Goal: Task Accomplishment & Management: Use online tool/utility

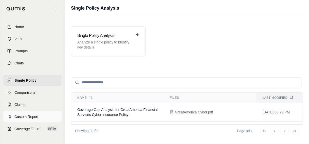
click at [36, 119] on span "Custom Report" at bounding box center [26, 116] width 24 height 5
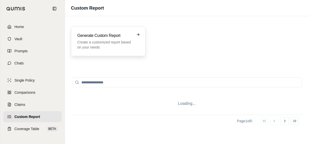
click at [119, 42] on p "Create a customized report based on your needs" at bounding box center [104, 45] width 55 height 10
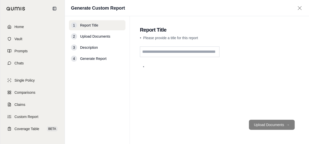
click at [198, 52] on input "text" at bounding box center [180, 52] width 80 height 11
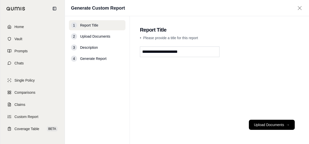
click at [197, 54] on input "**********" at bounding box center [180, 52] width 80 height 11
type input "**********"
click at [271, 123] on button "Upload Documents →" at bounding box center [272, 125] width 46 height 10
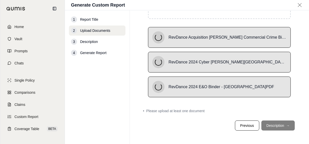
scroll to position [62, 0]
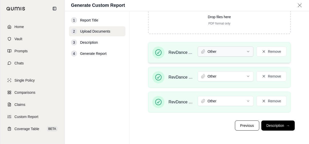
click at [236, 55] on html "Home Vault Prompts Chats Single Policy Comparisons Claims Custom Report Coverag…" at bounding box center [154, 72] width 309 height 144
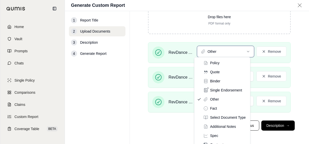
click at [178, 53] on html "Home Vault Prompts Chats Single Policy Comparisons Claims Custom Report Coverag…" at bounding box center [154, 72] width 309 height 144
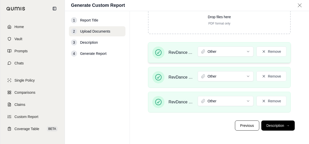
click at [177, 52] on span "RevDance Acquisition [PERSON_NAME] Commercial Crime Bind.PDF" at bounding box center [180, 53] width 25 height 6
drag, startPoint x: 177, startPoint y: 52, endPoint x: 169, endPoint y: 51, distance: 7.9
click at [169, 51] on span "RevDance Acquisition [PERSON_NAME] Commercial Crime Bind.PDF" at bounding box center [180, 53] width 25 height 6
click at [236, 100] on html "Home Vault Prompts Chats Single Policy Comparisons Claims Custom Report Coverag…" at bounding box center [154, 72] width 309 height 144
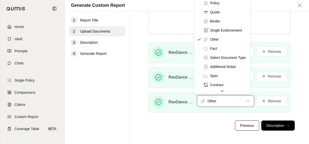
click at [185, 102] on html "Home Vault Prompts Chats Single Policy Comparisons Claims Custom Report Coverag…" at bounding box center [154, 72] width 309 height 144
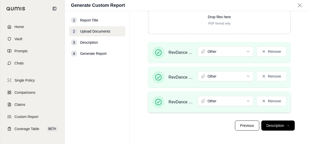
click at [184, 101] on span "RevDance 2024 E&O Binder - [GEOGRAPHIC_DATA]PDF" at bounding box center [180, 102] width 25 height 6
drag, startPoint x: 184, startPoint y: 101, endPoint x: 177, endPoint y: 101, distance: 6.6
click at [177, 101] on span "RevDance 2024 E&O Binder - [GEOGRAPHIC_DATA]PDF" at bounding box center [180, 102] width 25 height 6
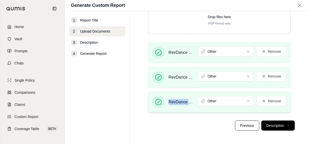
click at [177, 101] on span "RevDance 2024 E&O Binder - [GEOGRAPHIC_DATA]PDF" at bounding box center [180, 102] width 25 height 6
drag, startPoint x: 177, startPoint y: 101, endPoint x: 187, endPoint y: 102, distance: 9.9
drag, startPoint x: 187, startPoint y: 102, endPoint x: 189, endPoint y: 104, distance: 2.7
click at [186, 103] on span "RevDance 2024 E&O Binder - [GEOGRAPHIC_DATA]PDF" at bounding box center [180, 102] width 25 height 6
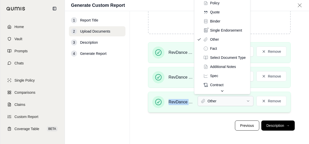
click at [212, 101] on html "Home Vault Prompts Chats Single Policy Comparisons Claims Custom Report Coverag…" at bounding box center [154, 72] width 309 height 144
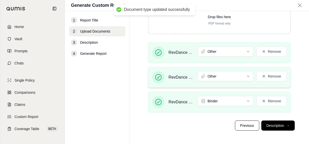
drag, startPoint x: 189, startPoint y: 76, endPoint x: 185, endPoint y: 78, distance: 4.9
click at [185, 78] on span "RevDance 2024 Cyber [PERSON_NAME][GEOGRAPHIC_DATA]PDF" at bounding box center [180, 77] width 25 height 6
click at [187, 76] on span "RevDance 2024 Cyber [PERSON_NAME][GEOGRAPHIC_DATA]PDF" at bounding box center [180, 77] width 25 height 6
click at [186, 78] on span "RevDance 2024 Cyber [PERSON_NAME][GEOGRAPHIC_DATA]PDF" at bounding box center [180, 77] width 25 height 6
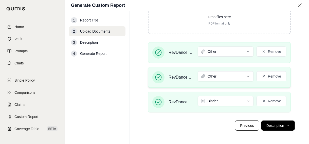
click at [186, 78] on span "RevDance 2024 Cyber [PERSON_NAME][GEOGRAPHIC_DATA]PDF" at bounding box center [180, 77] width 25 height 6
drag, startPoint x: 186, startPoint y: 78, endPoint x: 183, endPoint y: 76, distance: 3.6
click at [182, 76] on span "RevDance 2024 Cyber [PERSON_NAME][GEOGRAPHIC_DATA]PDF" at bounding box center [180, 77] width 25 height 6
click at [218, 73] on html "Home Vault Prompts Chats Single Policy Comparisons Claims Custom Report Coverag…" at bounding box center [154, 72] width 309 height 144
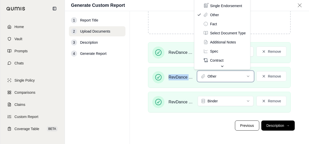
click at [299, 86] on html "Home Vault Prompts Chats Single Policy Comparisons Claims Custom Report Coverag…" at bounding box center [154, 72] width 309 height 144
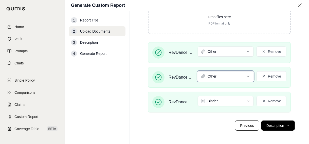
scroll to position [11, 0]
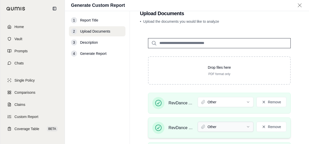
click at [240, 127] on html "Home Vault Prompts Chats Single Policy Comparisons Claims Custom Report Coverag…" at bounding box center [154, 72] width 309 height 144
click at [185, 103] on span "RevDance Acquisition [PERSON_NAME] Commercial Crime Bind.PDF" at bounding box center [180, 103] width 25 height 6
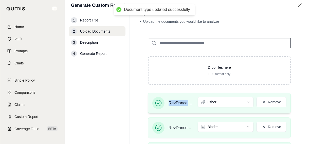
click at [185, 103] on span "RevDance Acquisition [PERSON_NAME] Commercial Crime Bind.PDF" at bounding box center [180, 103] width 25 height 6
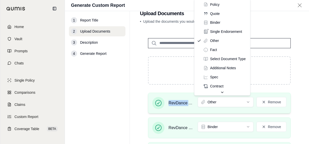
click at [205, 105] on html "Home Vault Prompts Chats Single Policy Comparisons Claims Custom Report Coverag…" at bounding box center [154, 72] width 309 height 144
click at [180, 103] on html "Home Vault Prompts Chats Single Policy Comparisons Claims Custom Report Coverag…" at bounding box center [154, 72] width 309 height 144
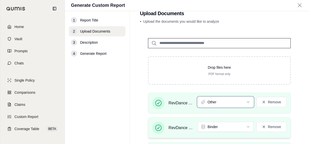
scroll to position [37, 0]
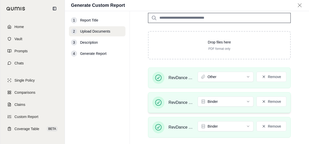
click at [183, 100] on span "RevDance 2024 Cyber [PERSON_NAME][GEOGRAPHIC_DATA]PDF" at bounding box center [180, 103] width 25 height 6
click at [182, 102] on span "RevDance 2024 Cyber [PERSON_NAME][GEOGRAPHIC_DATA]PDF" at bounding box center [180, 103] width 25 height 6
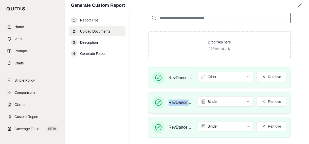
click at [182, 102] on span "RevDance 2024 Cyber [PERSON_NAME][GEOGRAPHIC_DATA]PDF" at bounding box center [180, 103] width 25 height 6
drag, startPoint x: 182, startPoint y: 102, endPoint x: 187, endPoint y: 102, distance: 4.8
click at [187, 102] on span "RevDance 2024 Cyber [PERSON_NAME][GEOGRAPHIC_DATA]PDF" at bounding box center [180, 103] width 25 height 6
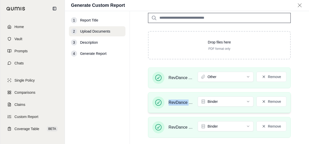
click at [186, 104] on span "RevDance 2024 Cyber [PERSON_NAME][GEOGRAPHIC_DATA]PDF" at bounding box center [180, 103] width 25 height 6
click at [184, 103] on span "RevDance 2024 Cyber [PERSON_NAME][GEOGRAPHIC_DATA]PDF" at bounding box center [180, 103] width 25 height 6
click at [181, 106] on div "RevDance 2024 Cyber [PERSON_NAME][GEOGRAPHIC_DATA]PDF" at bounding box center [172, 103] width 41 height 12
click at [180, 102] on span "RevDance 2024 Cyber [PERSON_NAME][GEOGRAPHIC_DATA]PDF" at bounding box center [180, 103] width 25 height 6
drag, startPoint x: 181, startPoint y: 104, endPoint x: 176, endPoint y: 100, distance: 6.0
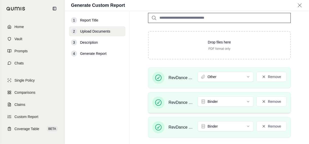
click at [176, 100] on span "RevDance 2024 Cyber [PERSON_NAME][GEOGRAPHIC_DATA]PDF" at bounding box center [180, 103] width 25 height 6
click at [188, 102] on span "RevDance 2024 Cyber [PERSON_NAME][GEOGRAPHIC_DATA]PDF" at bounding box center [180, 103] width 25 height 6
click at [227, 128] on html "Home Vault Prompts Chats Single Policy Comparisons Claims Custom Report Coverag…" at bounding box center [154, 72] width 309 height 144
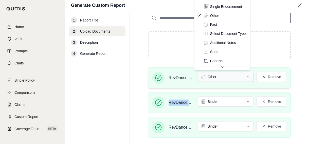
click at [225, 76] on html "Home Vault Prompts Chats Single Policy Comparisons Claims Custom Report Coverag…" at bounding box center [154, 72] width 309 height 144
click at [294, 67] on html "Document type updated successfully Home Vault Prompts Chats Single Policy Compa…" at bounding box center [154, 72] width 309 height 144
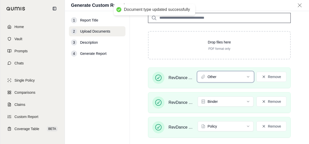
scroll to position [0, 0]
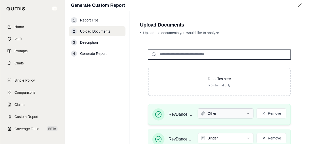
click at [231, 111] on html "Document type updated successfully Home Vault Prompts Chats Single Policy Compa…" at bounding box center [154, 72] width 309 height 144
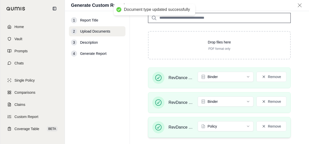
click at [283, 125] on div "RevDance 2024 E&O Binder - [GEOGRAPHIC_DATA]PDF Policy Remove" at bounding box center [219, 127] width 143 height 21
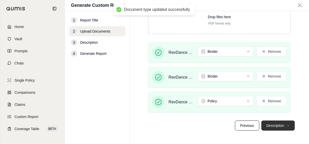
click at [277, 122] on button "Description →" at bounding box center [277, 126] width 33 height 10
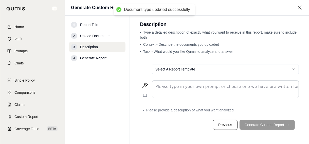
scroll to position [0, 0]
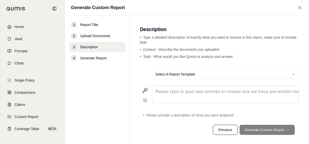
click at [219, 74] on html "Home Vault Prompts Chats Single Policy Comparisons Claims Custom Report Coverag…" at bounding box center [154, 72] width 309 height 144
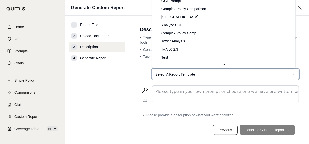
click at [138, 80] on html "Home Vault Prompts Chats Single Policy Comparisons Claims Custom Report Coverag…" at bounding box center [154, 72] width 309 height 144
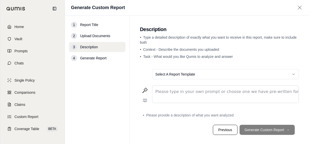
click at [195, 88] on div "editable markdown" at bounding box center [225, 94] width 146 height 17
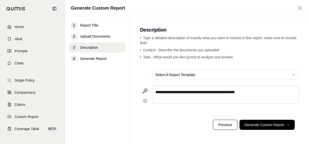
click at [257, 92] on p "**********" at bounding box center [225, 92] width 140 height 6
click at [257, 91] on p "**********" at bounding box center [225, 92] width 140 height 6
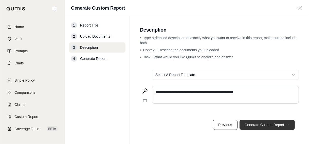
click at [269, 124] on button "Generate Custom Report →" at bounding box center [266, 125] width 55 height 10
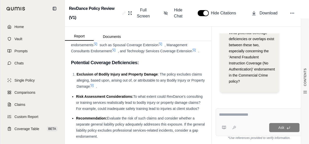
scroll to position [152, 0]
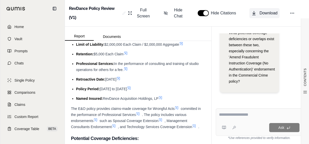
click at [265, 12] on span "Download" at bounding box center [268, 13] width 18 height 6
